Goal: Information Seeking & Learning: Find contact information

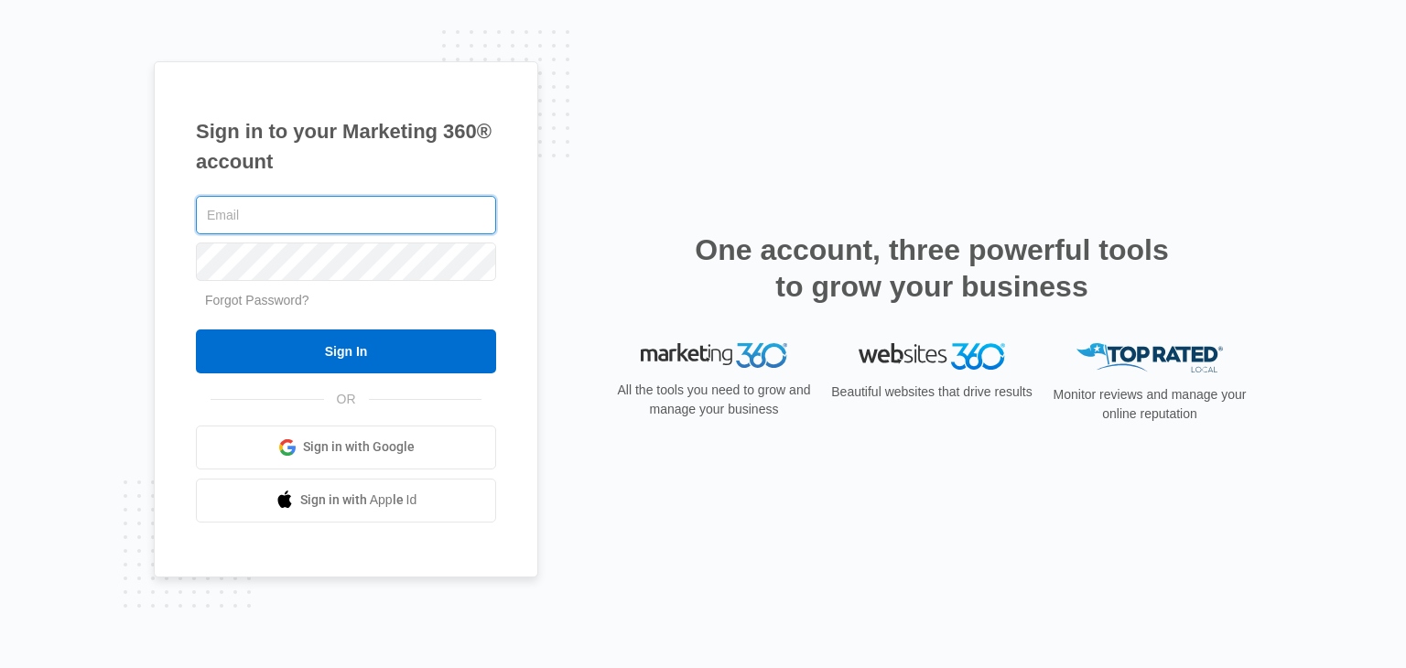
type input "[EMAIL_ADDRESS][DOMAIN_NAME]"
click at [196, 329] on input "Sign In" at bounding box center [346, 351] width 300 height 44
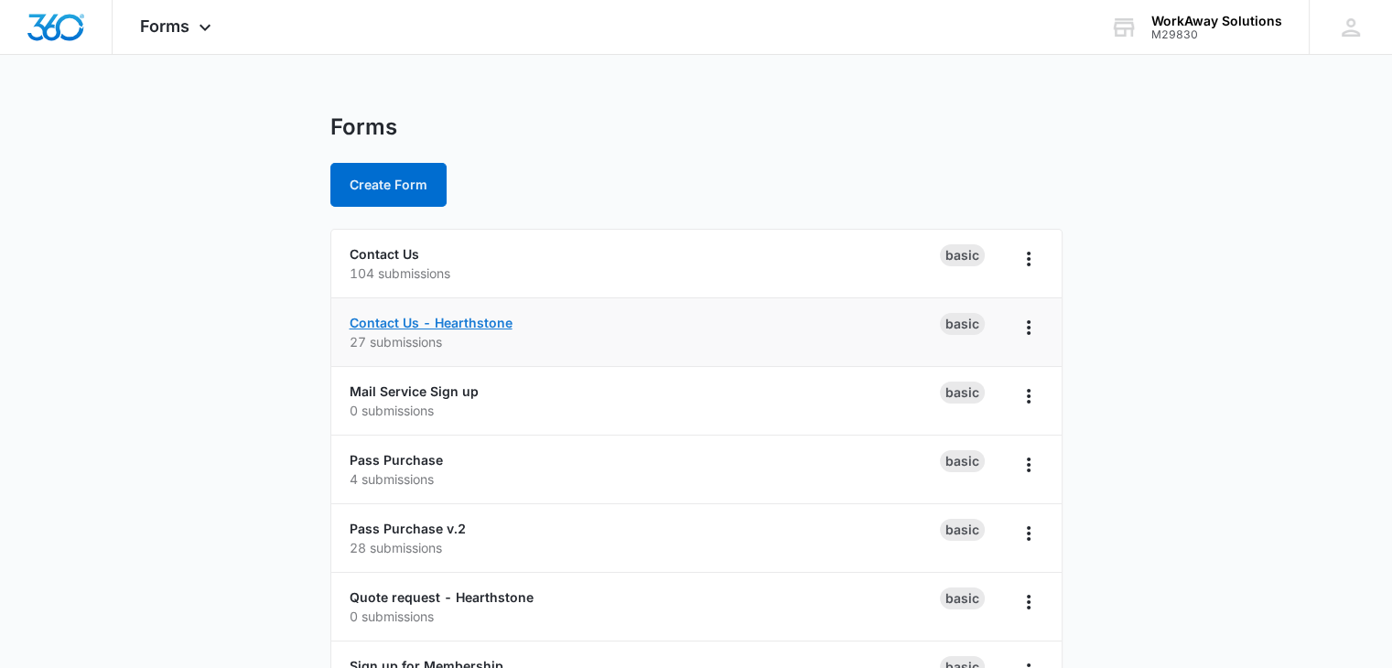
click at [425, 325] on link "Contact Us - Hearthstone" at bounding box center [431, 323] width 163 height 16
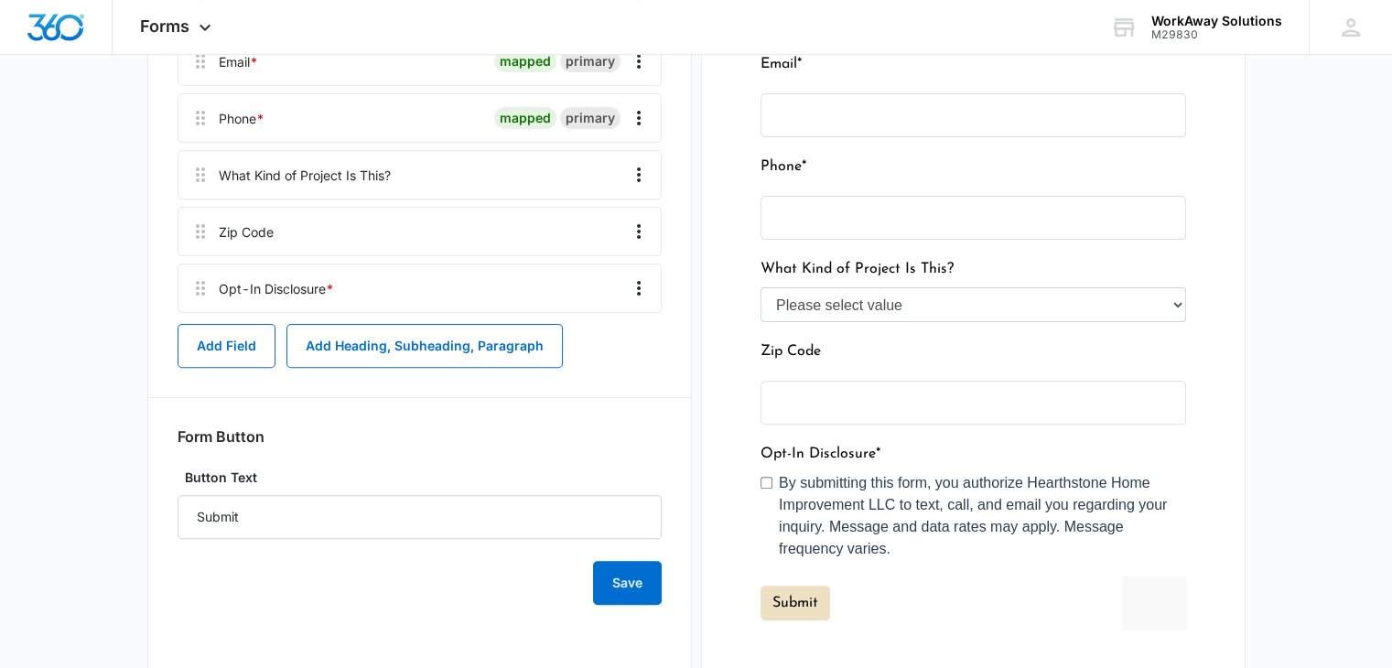
scroll to position [183, 0]
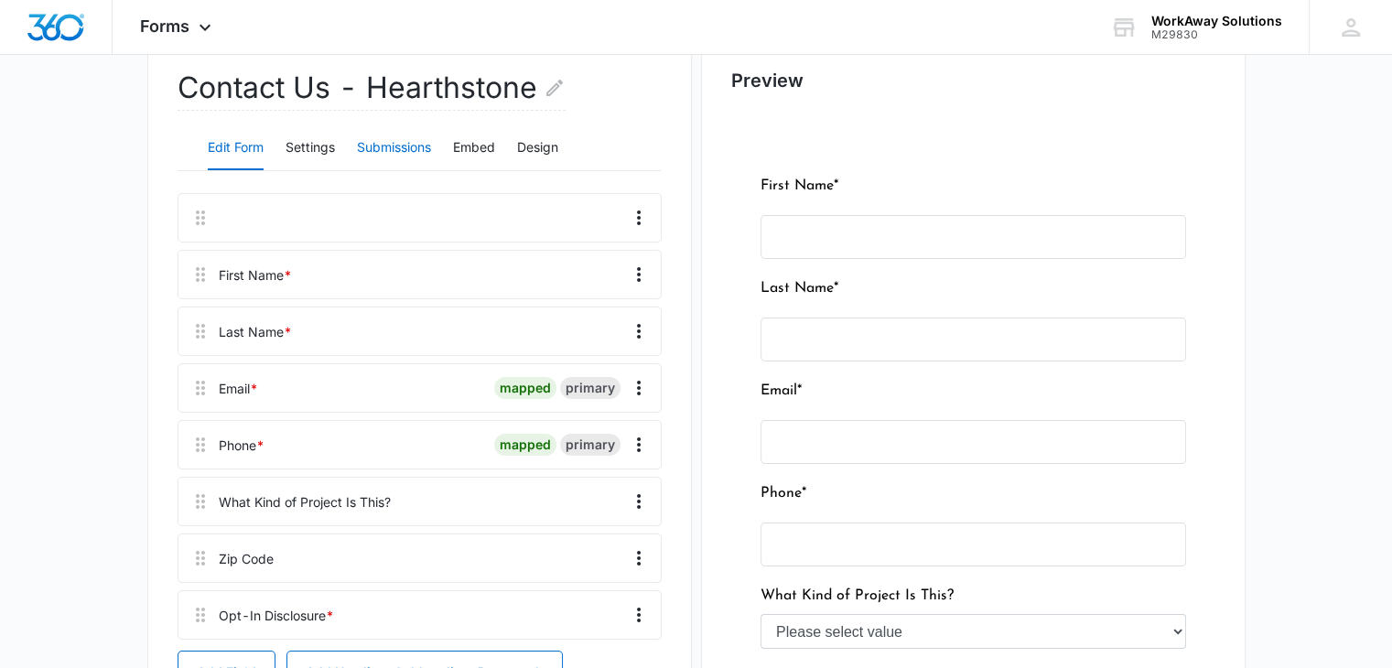
click at [376, 164] on button "Submissions" at bounding box center [394, 148] width 74 height 44
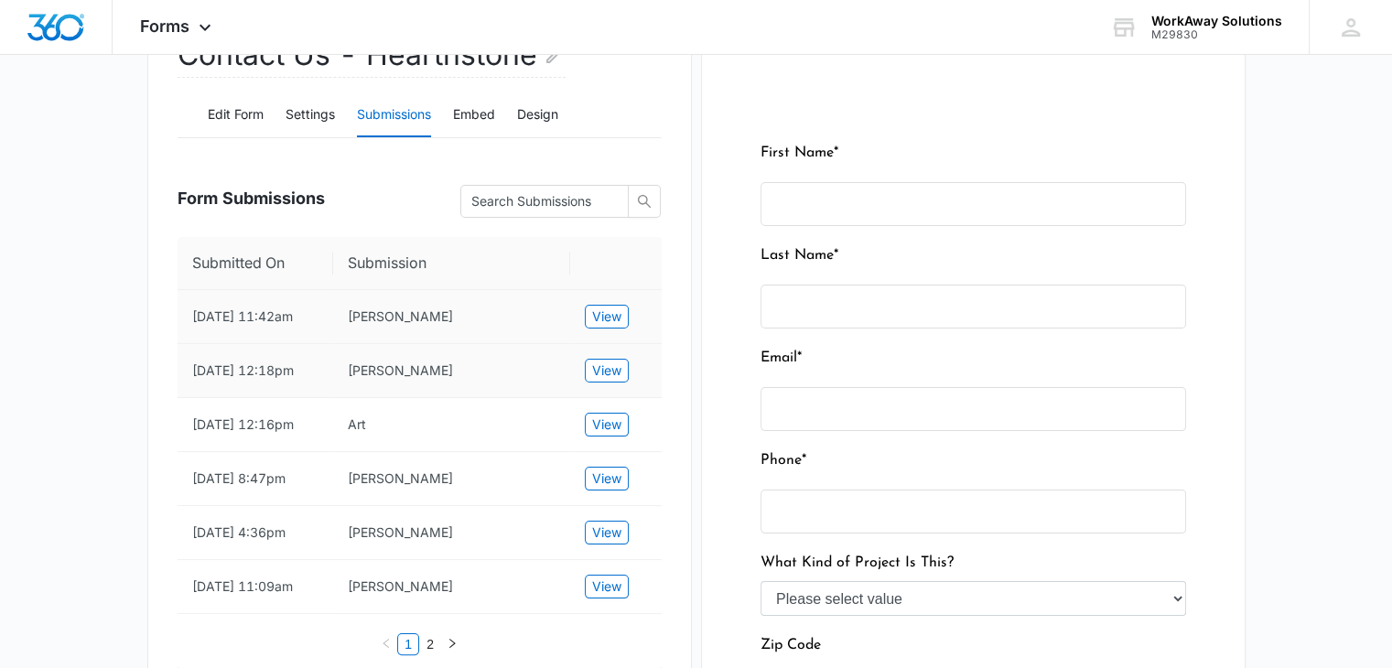
scroll to position [275, 0]
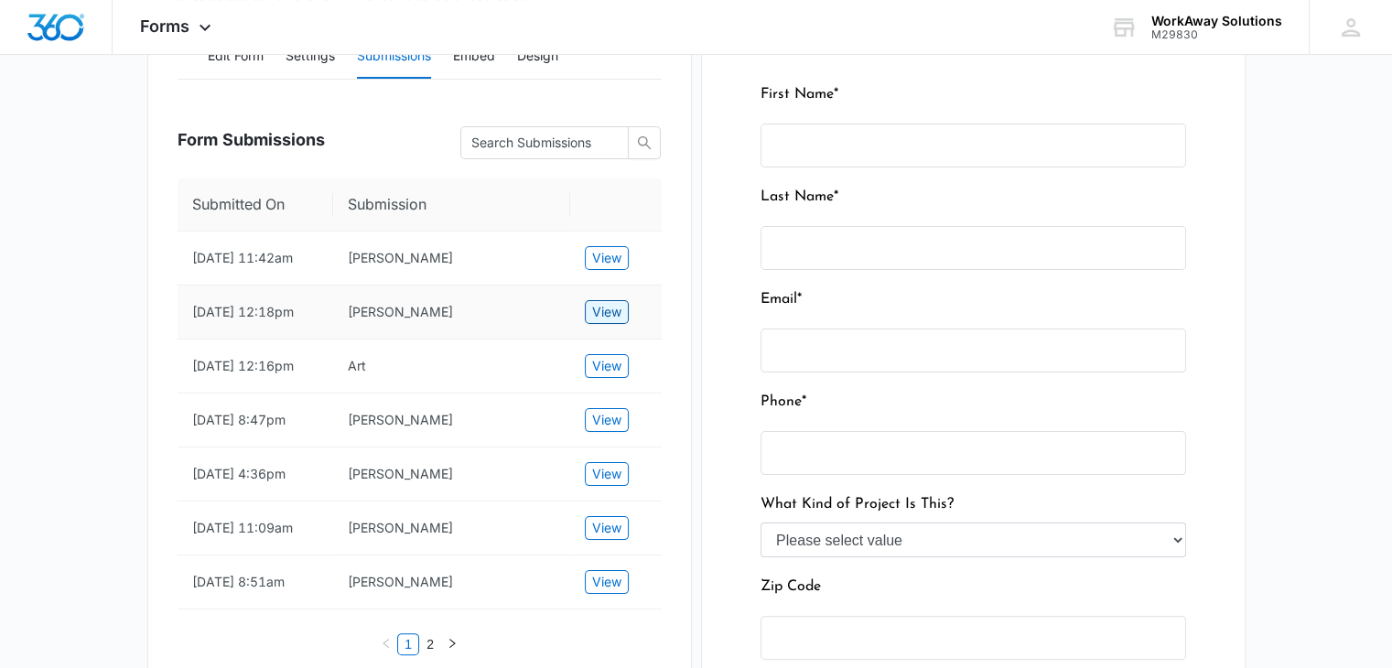
click at [599, 322] on span "View" at bounding box center [606, 312] width 29 height 20
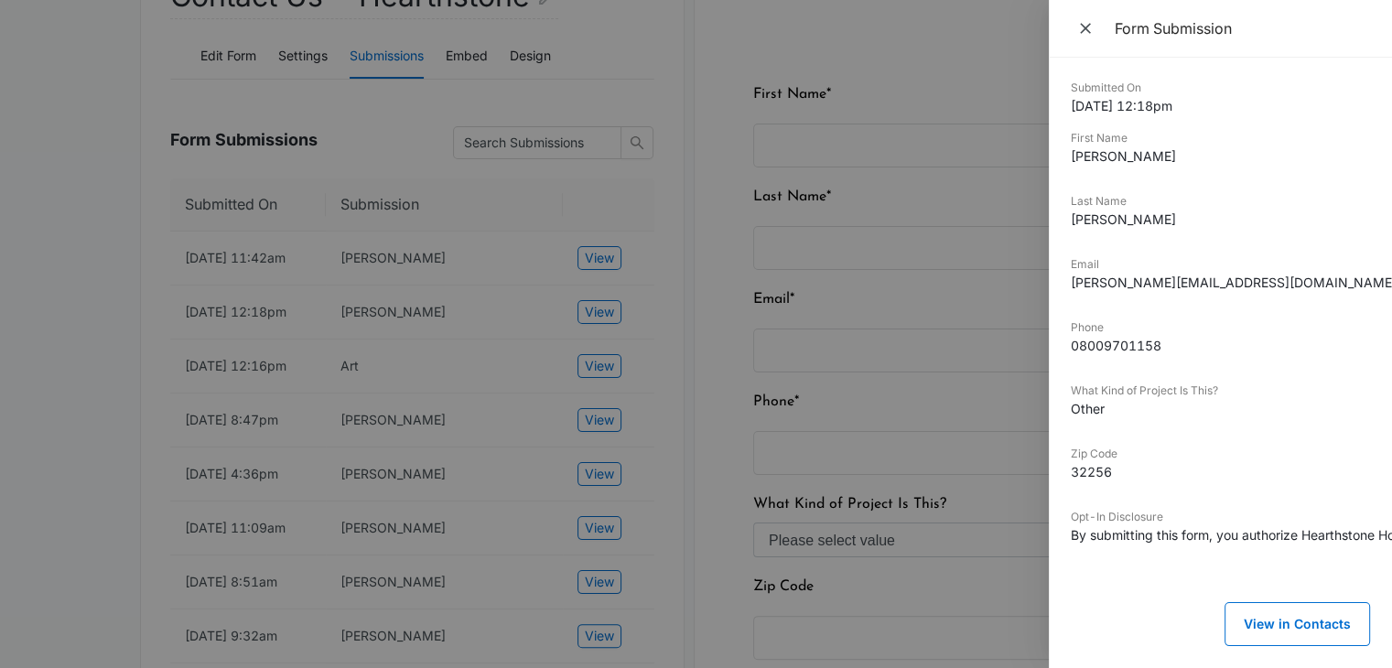
click at [149, 361] on div at bounding box center [696, 334] width 1392 height 668
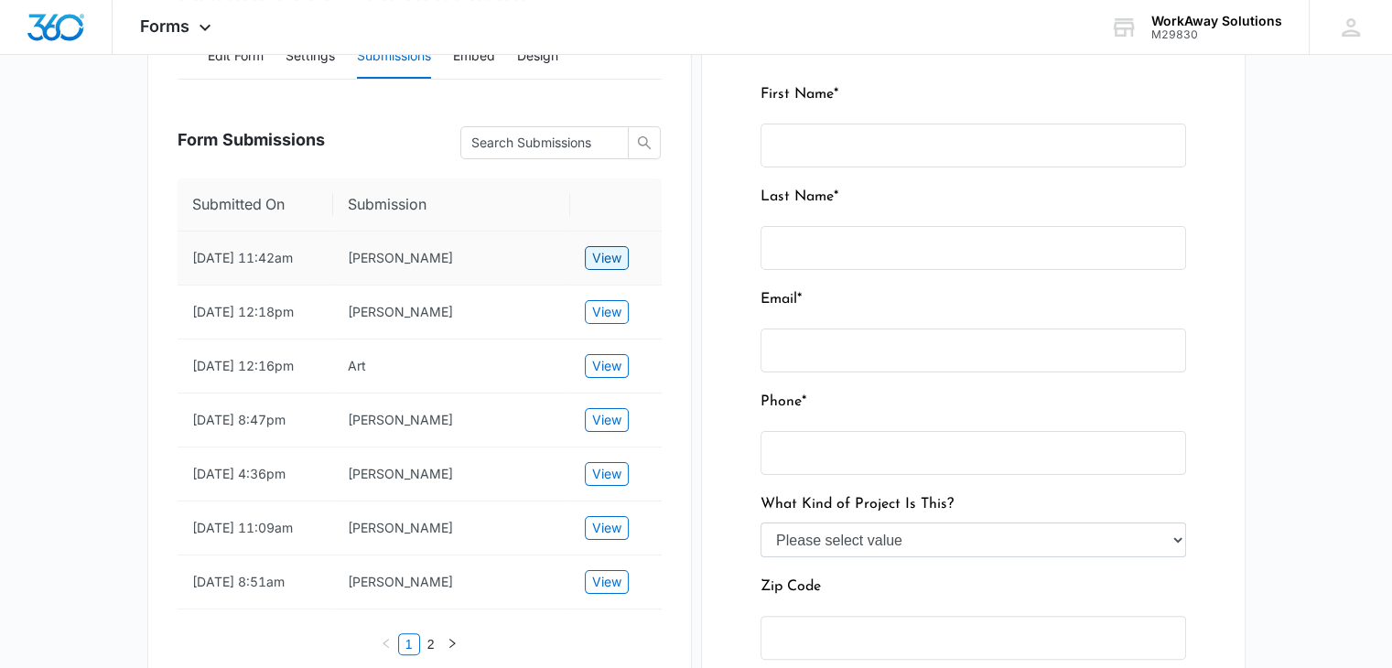
click at [605, 252] on span "View" at bounding box center [606, 258] width 29 height 20
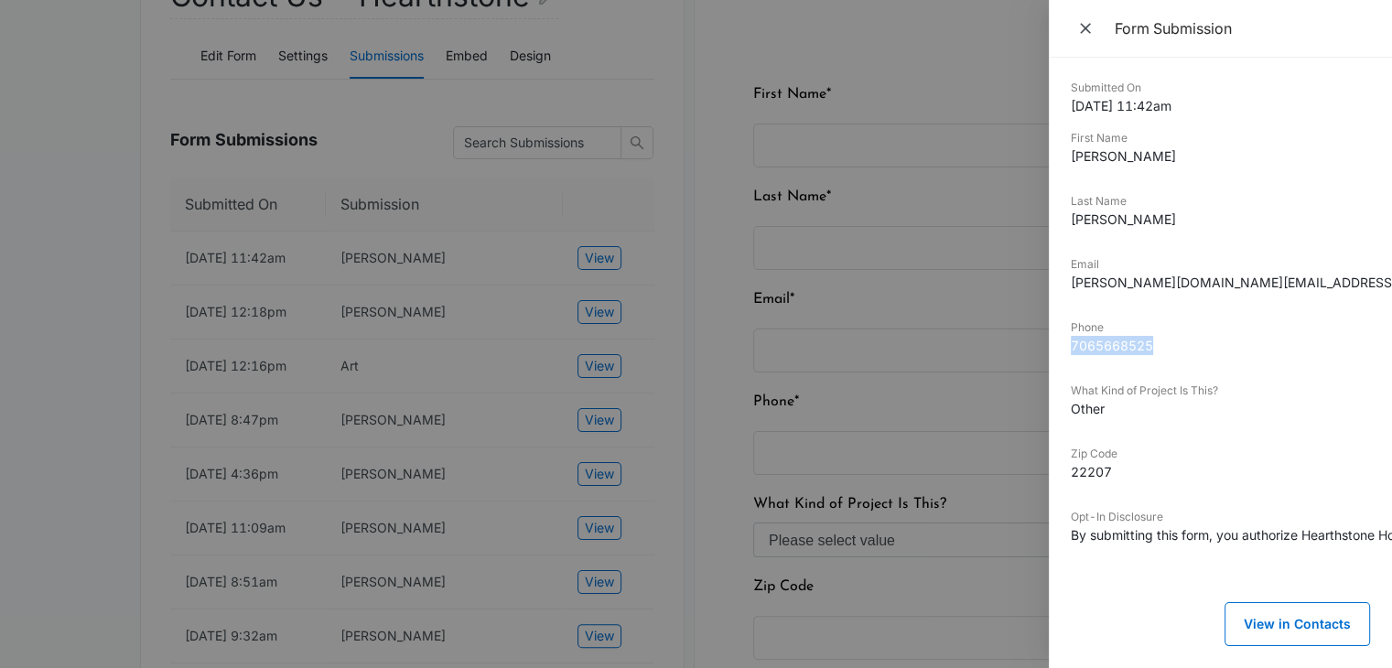
drag, startPoint x: 1153, startPoint y: 349, endPoint x: 1069, endPoint y: 347, distance: 84.2
click at [1069, 347] on div "Submitted On [DATE] 11:42am First Name [PERSON_NAME] Last Name [PERSON_NAME] Em…" at bounding box center [1220, 363] width 343 height 610
drag, startPoint x: 1216, startPoint y: 281, endPoint x: 1281, endPoint y: 290, distance: 65.6
click at [1281, 290] on dd "[PERSON_NAME][DOMAIN_NAME][EMAIL_ADDRESS][DOMAIN_NAME]" at bounding box center [1220, 282] width 299 height 19
click at [1242, 279] on dd "[PERSON_NAME][DOMAIN_NAME][EMAIL_ADDRESS][DOMAIN_NAME]" at bounding box center [1220, 282] width 299 height 19
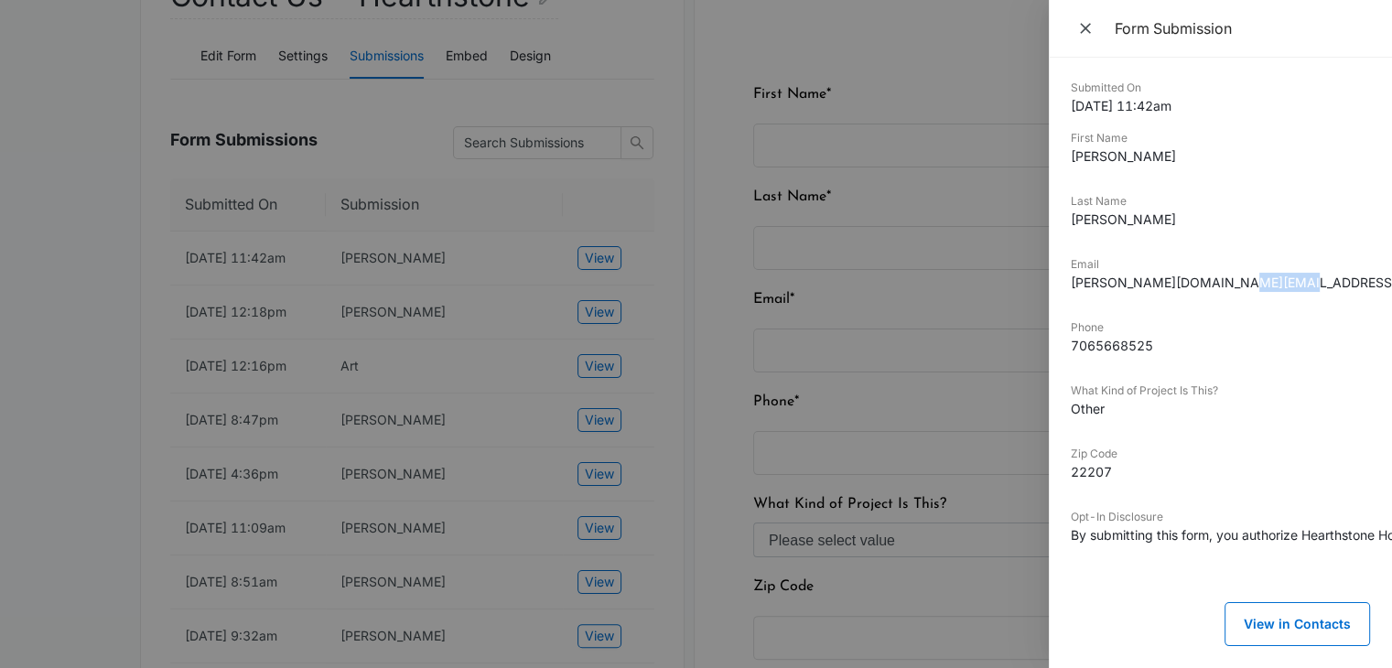
click at [1259, 283] on dd "[PERSON_NAME][DOMAIN_NAME][EMAIL_ADDRESS][DOMAIN_NAME]" at bounding box center [1220, 282] width 299 height 19
click at [1285, 279] on dd "[PERSON_NAME][DOMAIN_NAME][EMAIL_ADDRESS][DOMAIN_NAME]" at bounding box center [1220, 282] width 299 height 19
drag, startPoint x: 1221, startPoint y: 283, endPoint x: 1283, endPoint y: 283, distance: 62.2
click at [1283, 283] on dd "[PERSON_NAME][DOMAIN_NAME][EMAIL_ADDRESS][DOMAIN_NAME]" at bounding box center [1220, 282] width 299 height 19
click at [1235, 273] on dd "[PERSON_NAME][DOMAIN_NAME][EMAIL_ADDRESS][DOMAIN_NAME]" at bounding box center [1220, 282] width 299 height 19
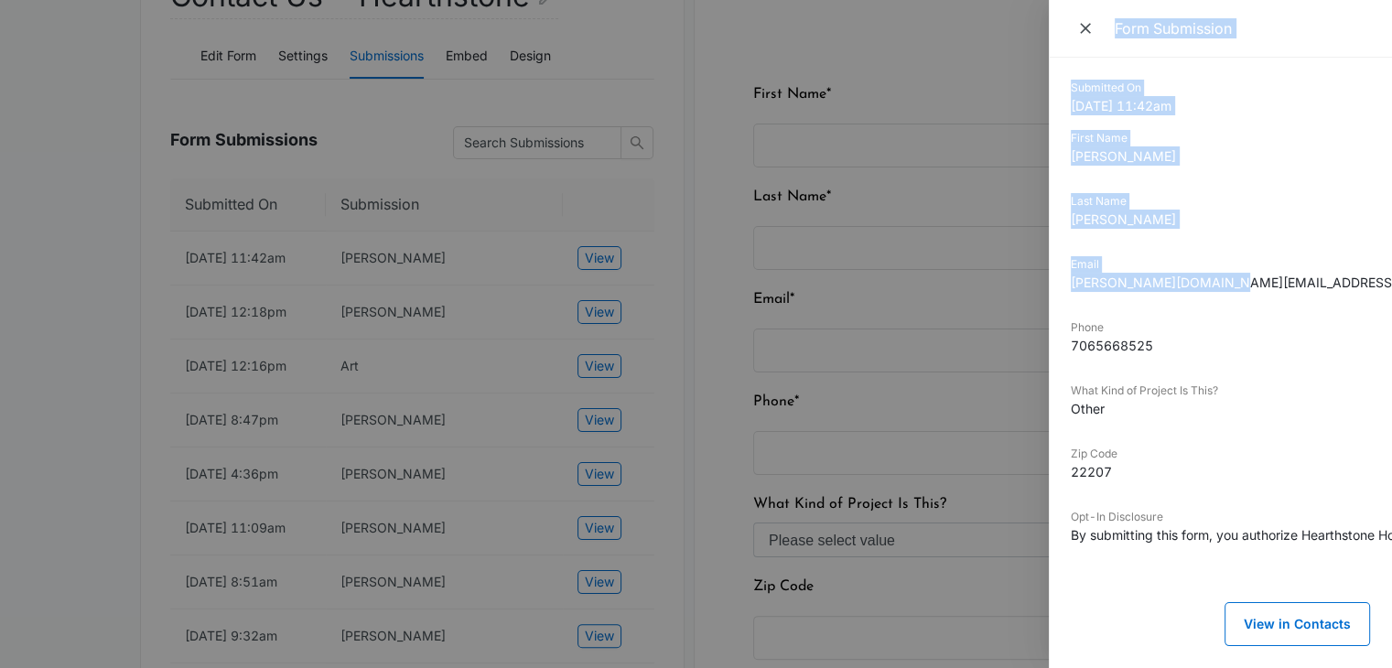
drag, startPoint x: 1204, startPoint y: 283, endPoint x: 1025, endPoint y: 276, distance: 179.5
click at [1025, 276] on div "Form Submission Submitted On [DATE] 11:42am First Name [PERSON_NAME] Last Name …" at bounding box center [696, 334] width 1392 height 668
click at [1184, 279] on dd "[PERSON_NAME][DOMAIN_NAME][EMAIL_ADDRESS][DOMAIN_NAME]" at bounding box center [1220, 282] width 299 height 19
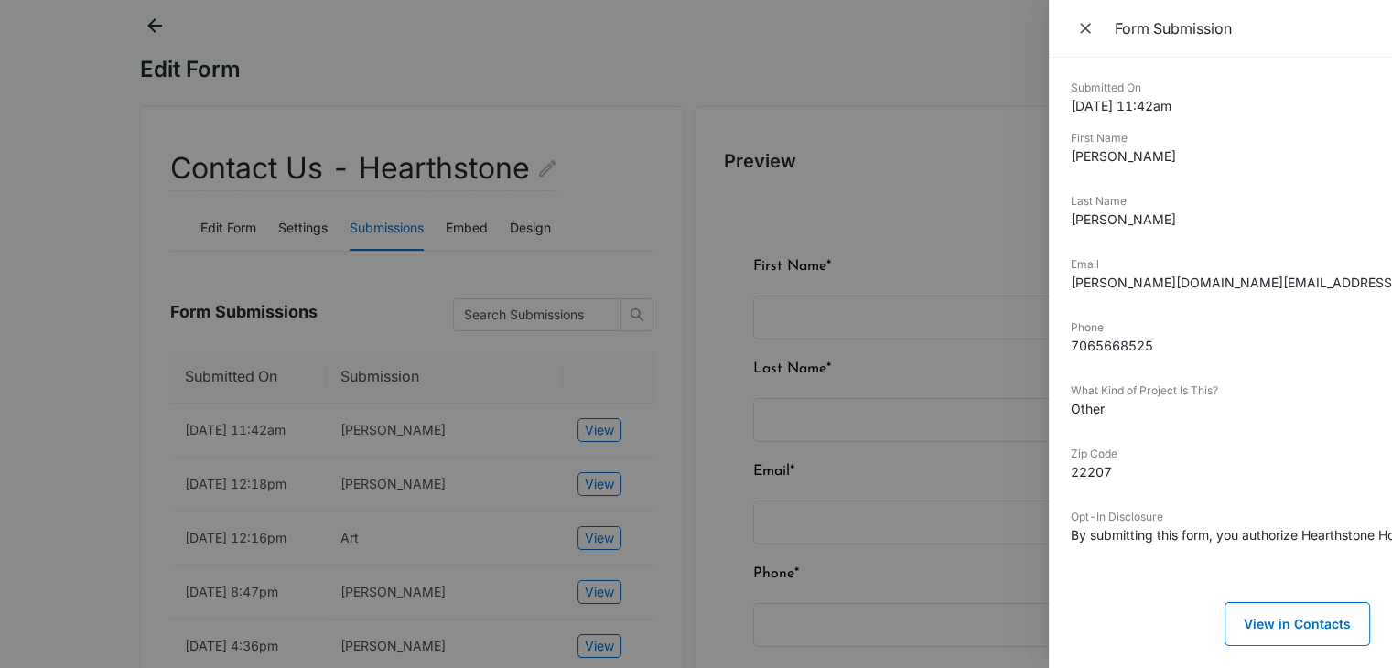
scroll to position [92, 0]
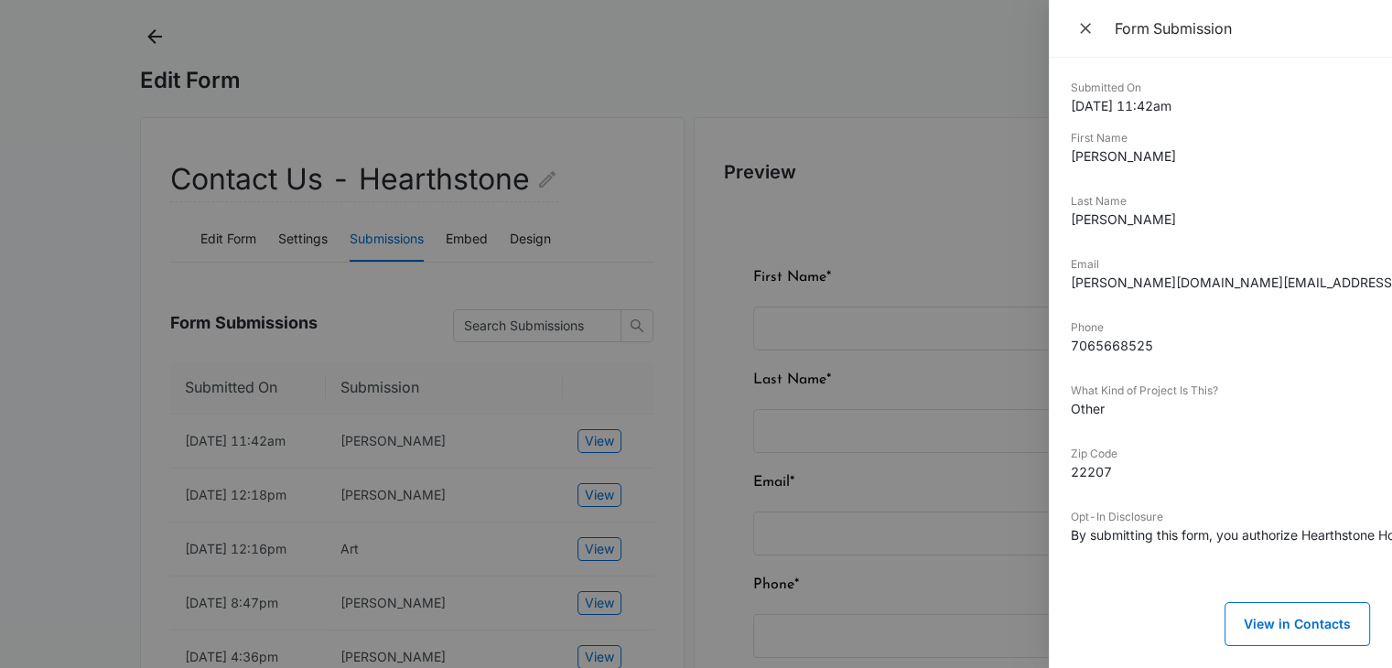
click at [1074, 27] on button "Close" at bounding box center [1087, 28] width 33 height 27
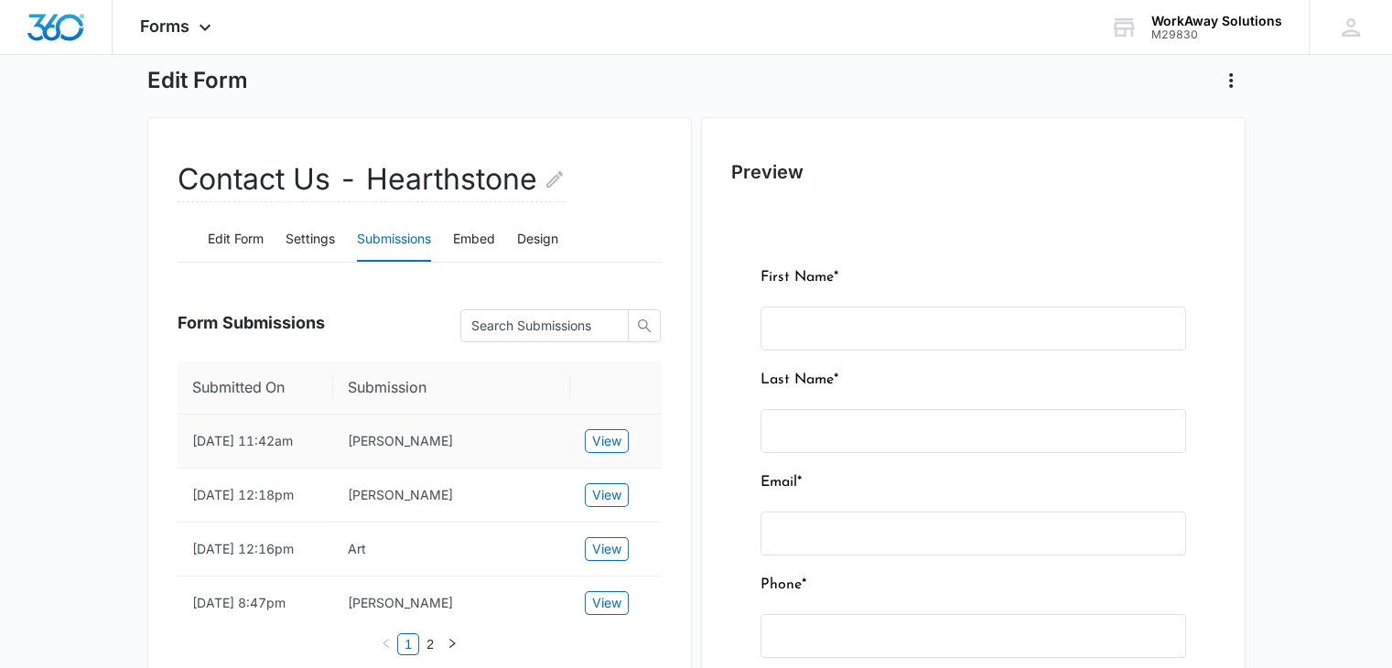
click at [235, 448] on td "[DATE] 11:42am" at bounding box center [256, 442] width 156 height 54
click at [604, 440] on span "View" at bounding box center [606, 441] width 29 height 20
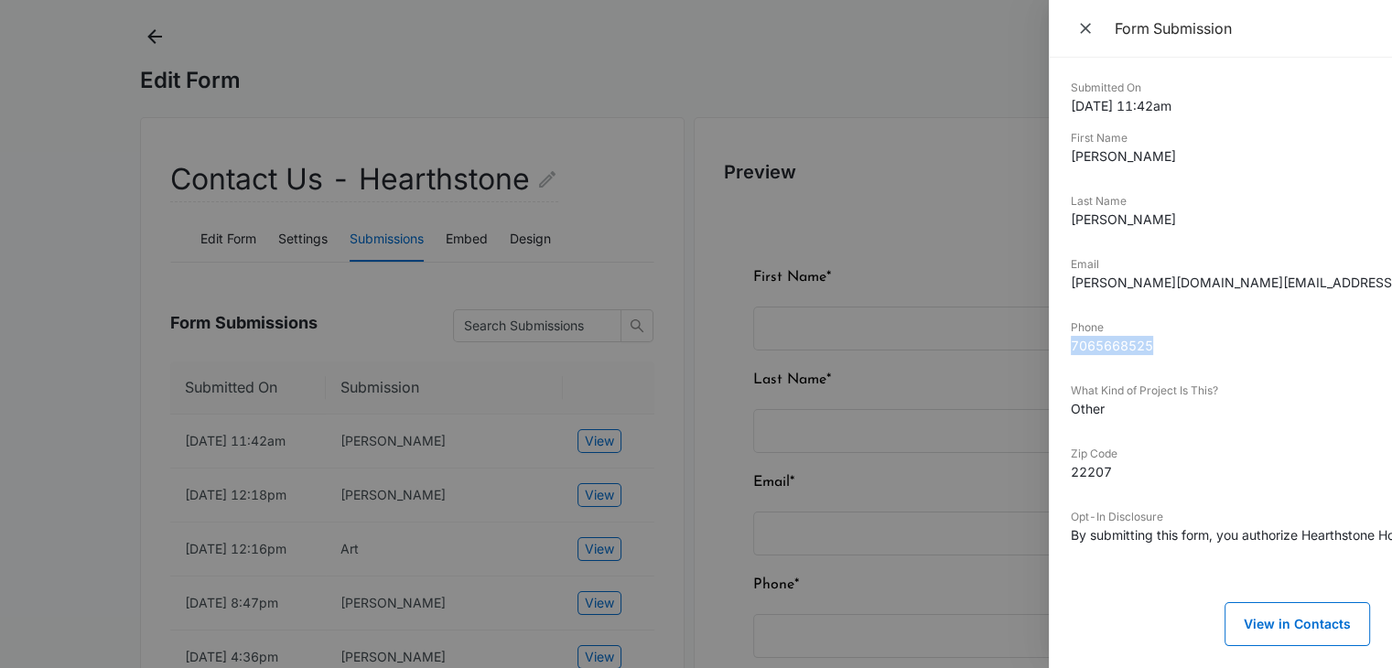
drag, startPoint x: 1069, startPoint y: 345, endPoint x: 1197, endPoint y: 347, distance: 128.1
click at [1196, 348] on div "Submitted On [DATE] 11:42am First Name [PERSON_NAME] Last Name [PERSON_NAME] Em…" at bounding box center [1220, 363] width 343 height 610
copy dd "7065668525"
click at [1114, 265] on dt "Email" at bounding box center [1220, 264] width 299 height 16
drag, startPoint x: 1073, startPoint y: 281, endPoint x: 1286, endPoint y: 286, distance: 213.3
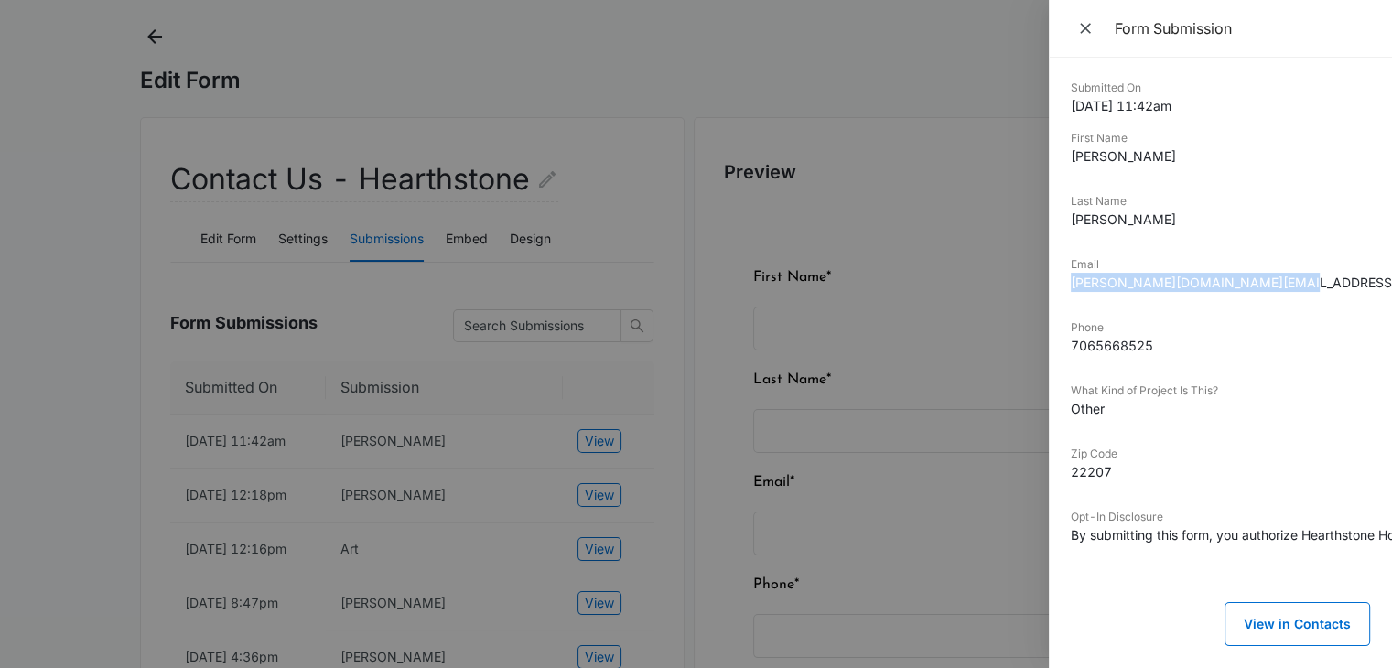
click at [1285, 286] on dd "[PERSON_NAME][DOMAIN_NAME][EMAIL_ADDRESS][DOMAIN_NAME]" at bounding box center [1220, 282] width 299 height 19
copy dd "[PERSON_NAME][DOMAIN_NAME][EMAIL_ADDRESS][DOMAIN_NAME]"
click at [1079, 32] on icon "Close" at bounding box center [1085, 28] width 18 height 18
